Goal: Information Seeking & Learning: Learn about a topic

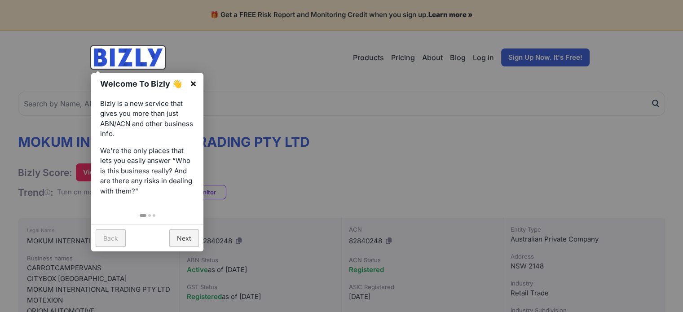
click at [193, 82] on link "×" at bounding box center [193, 83] width 20 height 20
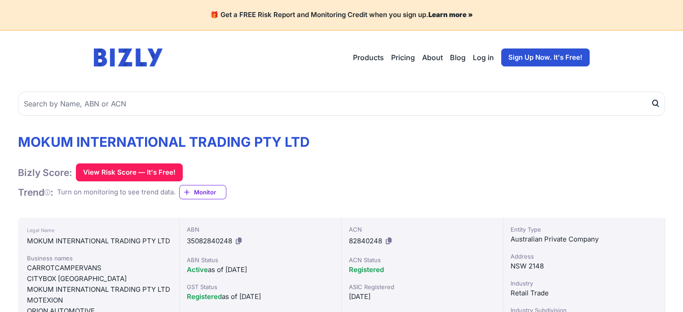
scroll to position [135, 0]
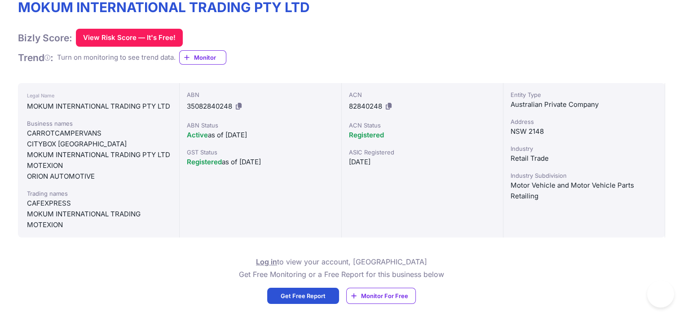
click at [53, 182] on div "ORION AUTOMOTIVE" at bounding box center [98, 176] width 143 height 11
click at [73, 182] on div "ORION AUTOMOTIVE" at bounding box center [98, 176] width 143 height 11
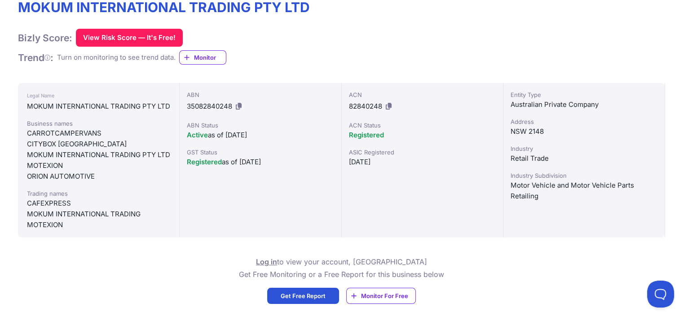
click at [72, 182] on div "ORION AUTOMOTIVE" at bounding box center [98, 176] width 143 height 11
click at [80, 139] on div "CARROTCAMPERVANS" at bounding box center [98, 133] width 143 height 11
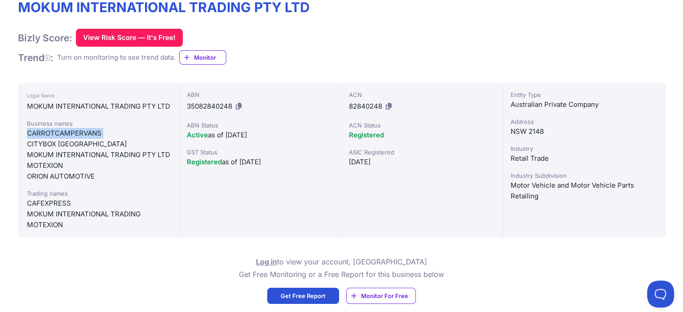
click at [80, 139] on div "CARROTCAMPERVANS" at bounding box center [98, 133] width 143 height 11
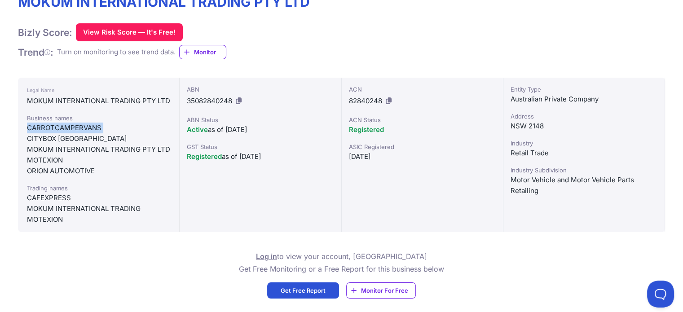
scroll to position [180, 0]
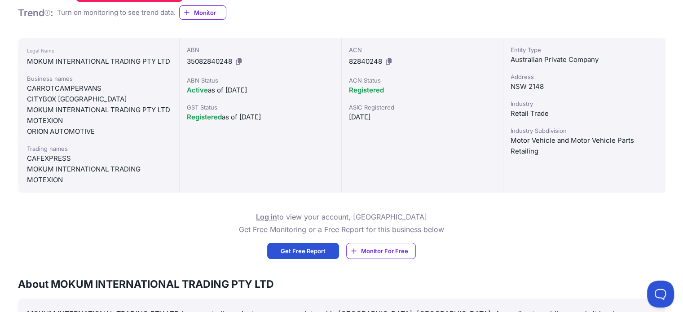
click at [52, 126] on div "MOTEXION" at bounding box center [98, 120] width 143 height 11
click at [56, 113] on div "MOKUM INTERNATIONAL TRADING PTY LTD" at bounding box center [98, 110] width 143 height 11
click at [48, 89] on div "CARROTCAMPERVANS" at bounding box center [98, 88] width 143 height 11
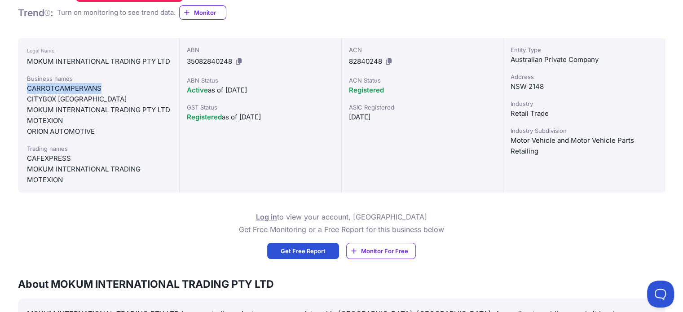
click at [48, 89] on div "CARROTCAMPERVANS" at bounding box center [98, 88] width 143 height 11
